Goal: Navigation & Orientation: Find specific page/section

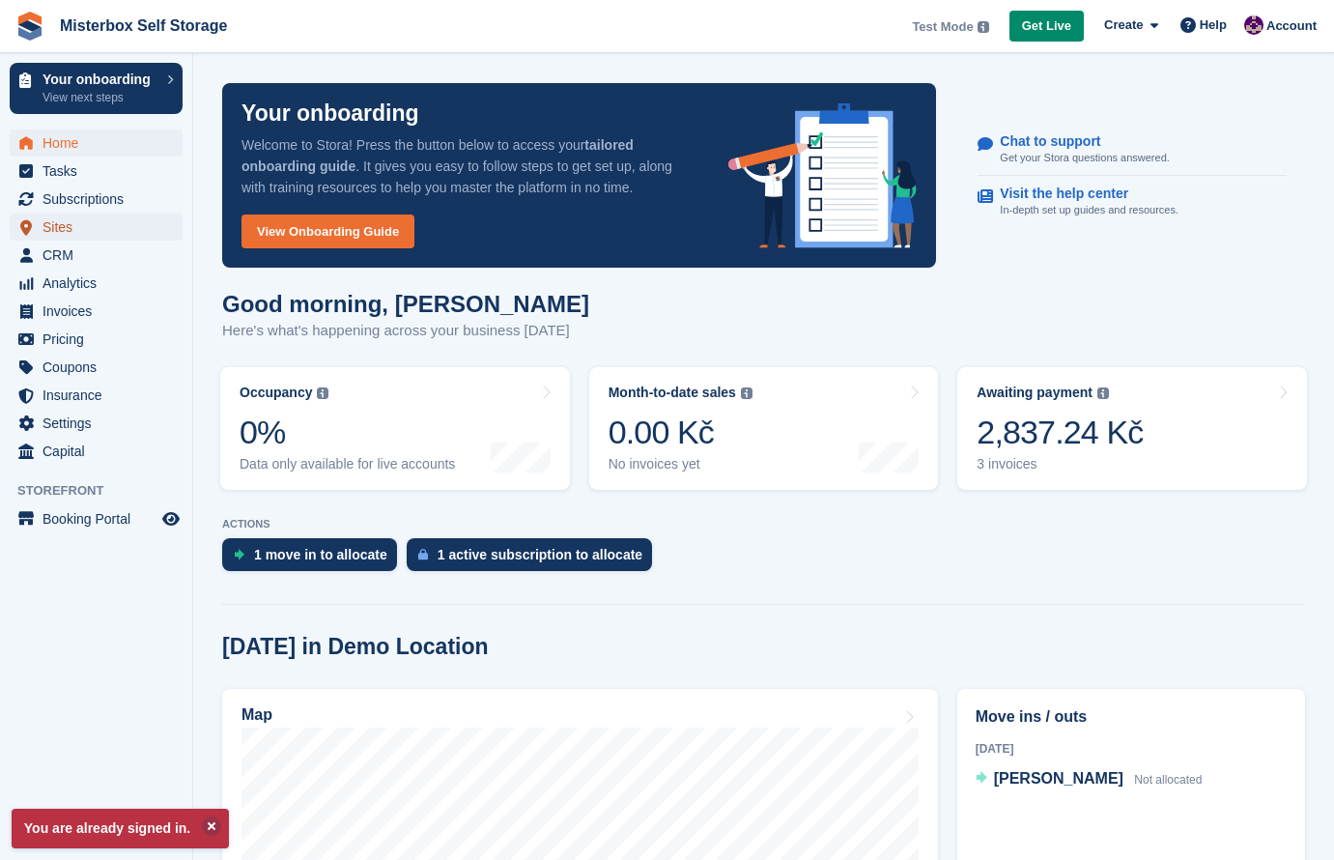
click at [92, 232] on span "Sites" at bounding box center [100, 226] width 116 height 27
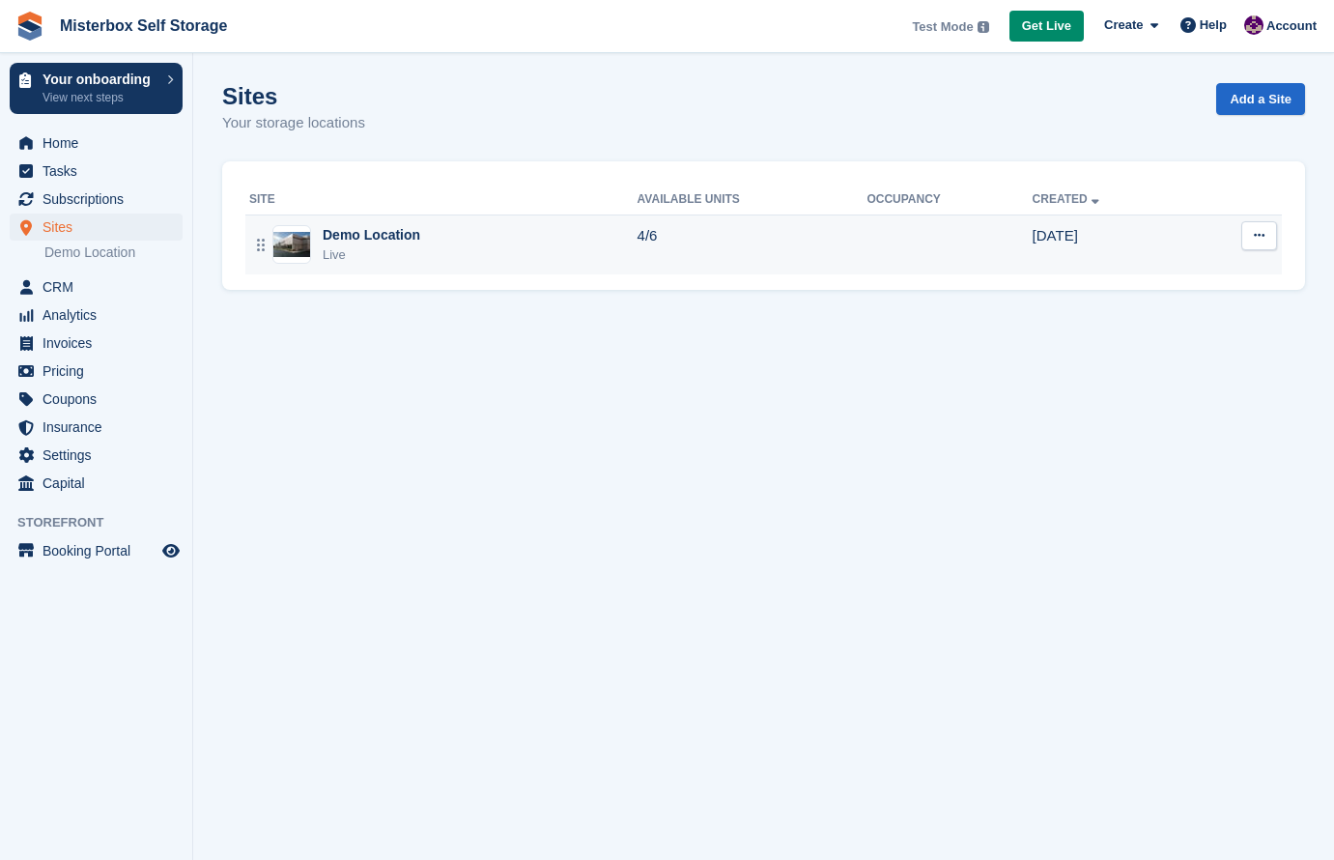
click at [1261, 237] on icon at bounding box center [1259, 235] width 11 height 13
click at [1180, 319] on p "View on Store" at bounding box center [1184, 314] width 168 height 25
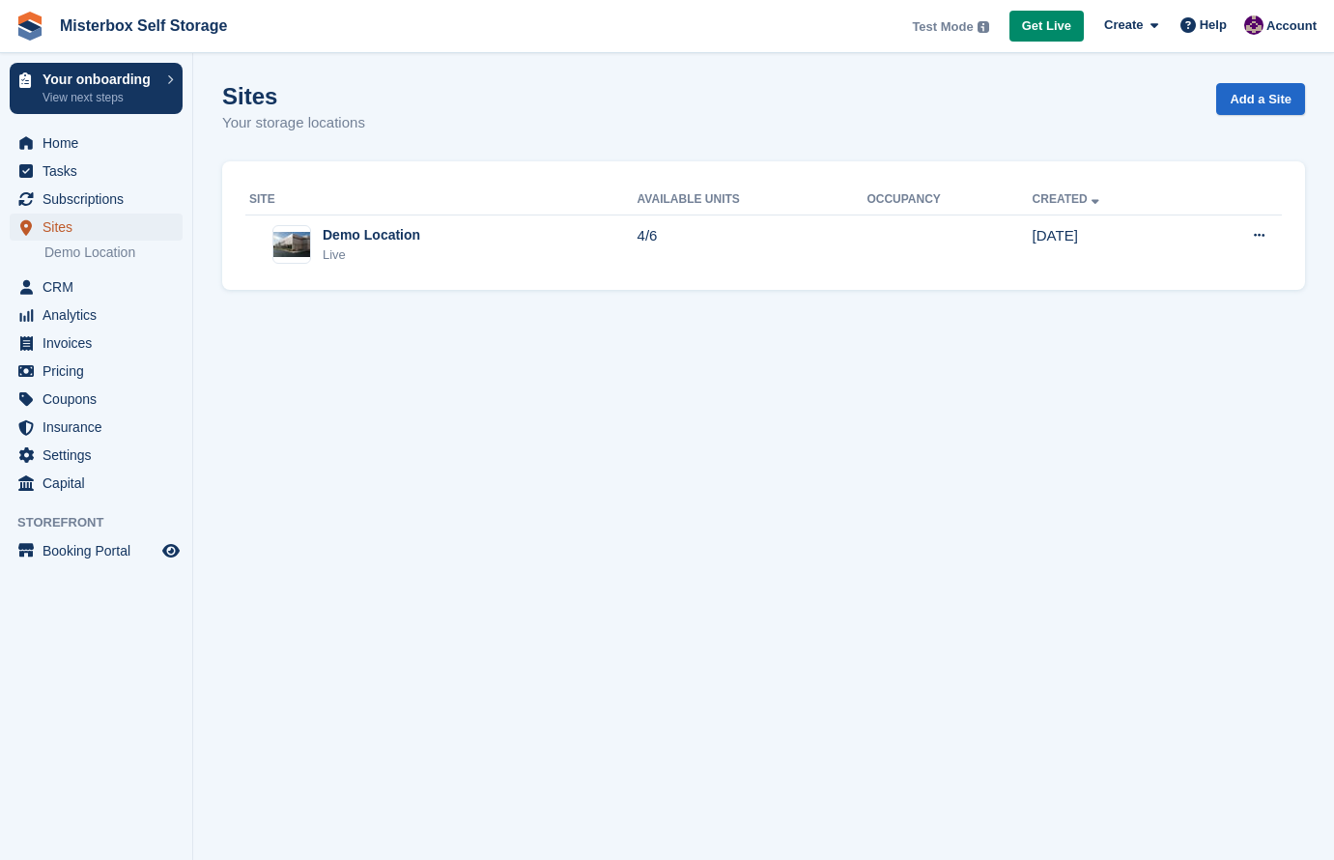
click at [108, 226] on span "Sites" at bounding box center [100, 226] width 116 height 27
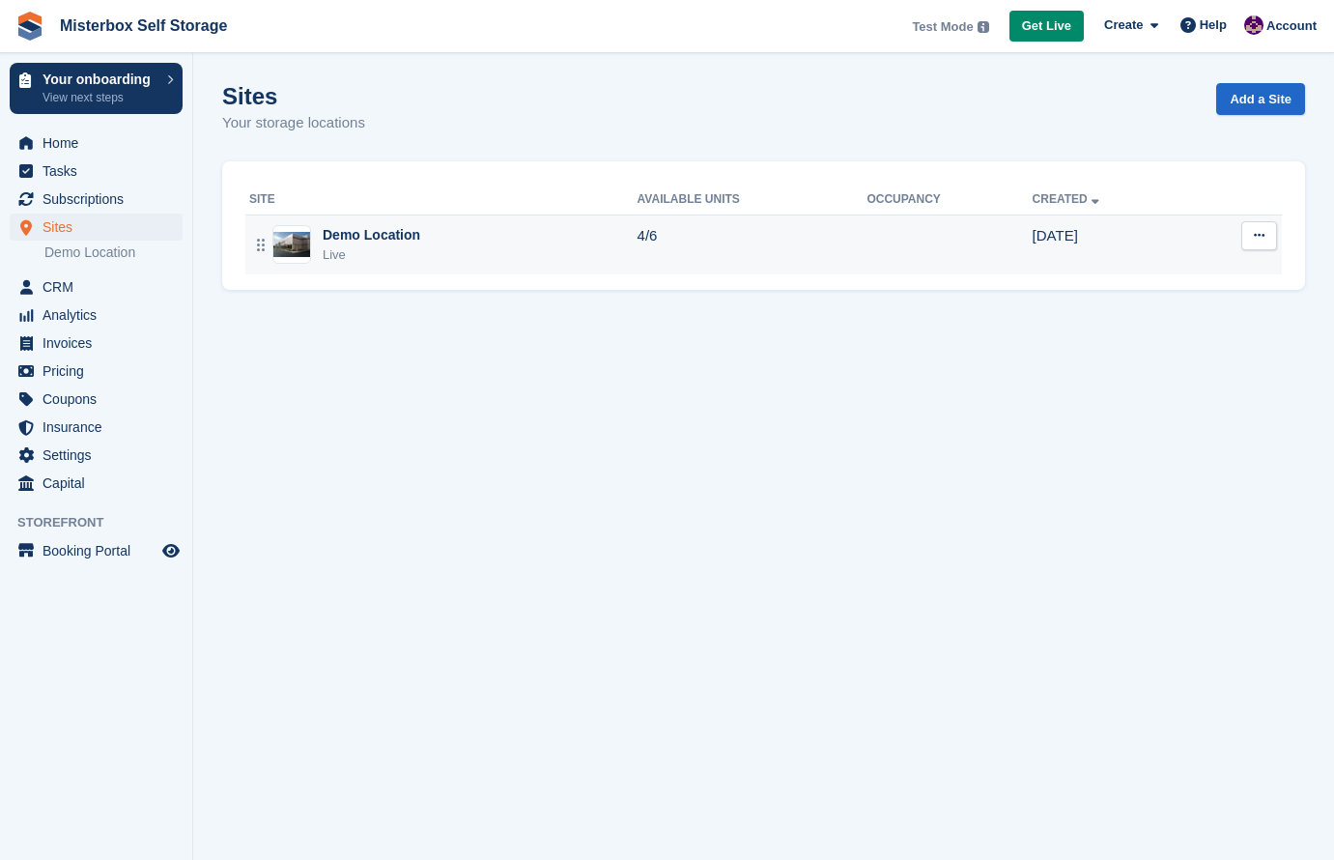
click at [1258, 239] on icon at bounding box center [1259, 235] width 11 height 13
